Goal: Find specific page/section: Find specific page/section

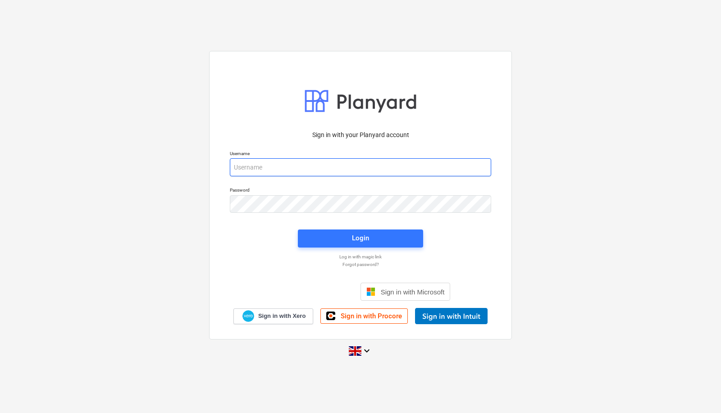
click at [299, 166] on input "email" at bounding box center [360, 167] width 261 height 18
type input "[PERSON_NAME][EMAIL_ADDRESS][PERSON_NAME][DOMAIN_NAME]"
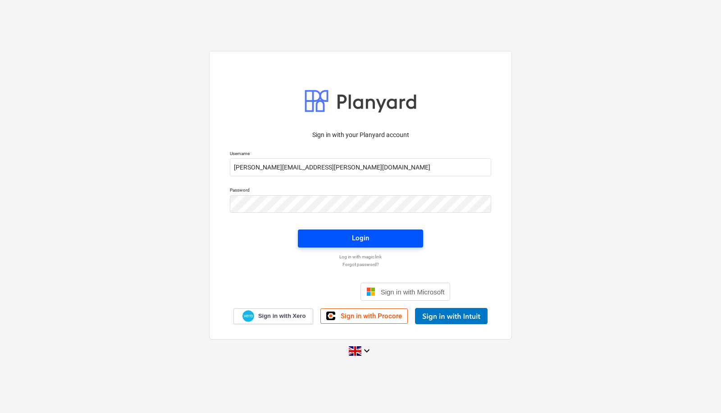
click at [370, 234] on span "Login" at bounding box center [361, 238] width 104 height 12
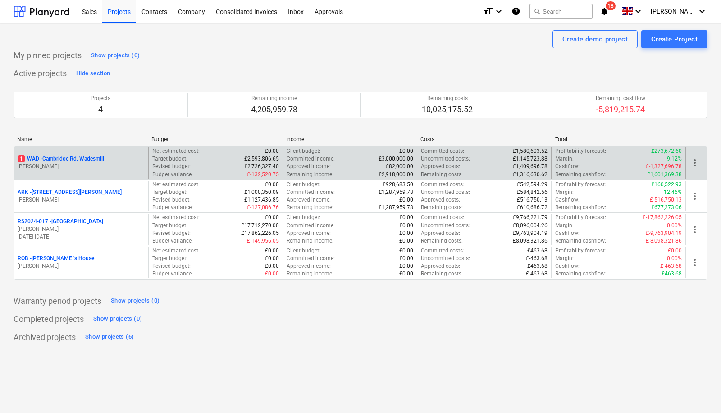
click at [92, 158] on p "1 WAD - Cambridge Rd, Wadesmill" at bounding box center [61, 159] width 87 height 8
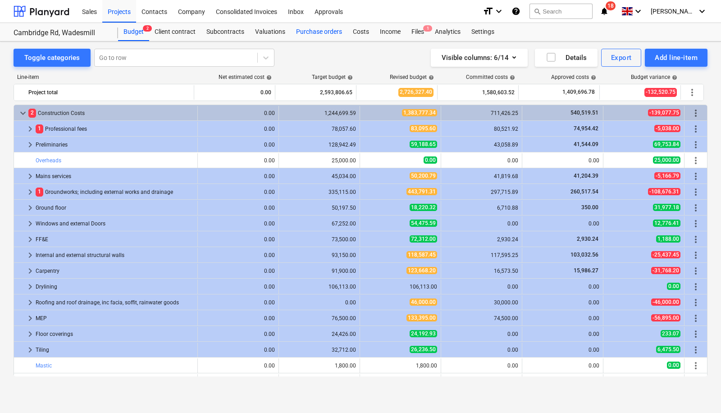
click at [304, 34] on div "Purchase orders" at bounding box center [319, 32] width 57 height 18
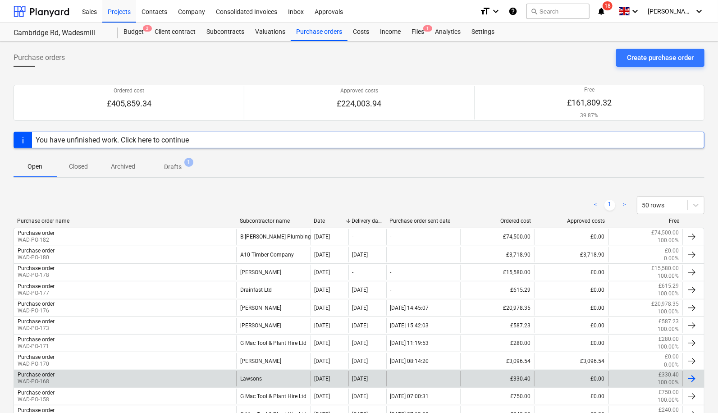
click at [239, 377] on div "Lawsons" at bounding box center [273, 378] width 74 height 15
